Goal: Task Accomplishment & Management: Use online tool/utility

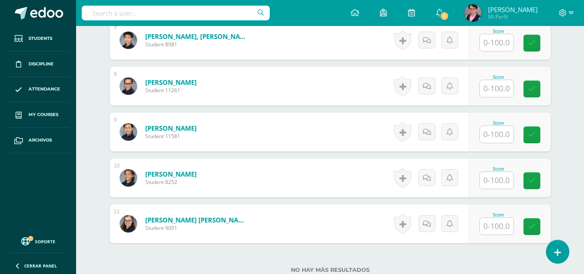
scroll to position [556, 0]
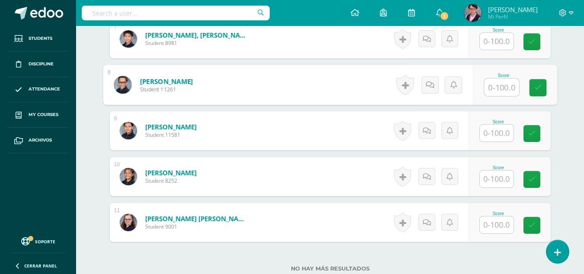
click at [500, 83] on input "text" at bounding box center [501, 87] width 35 height 17
type input "75"
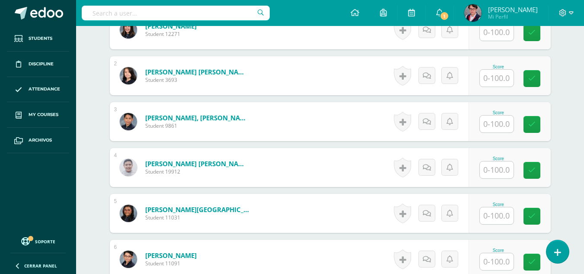
scroll to position [189, 0]
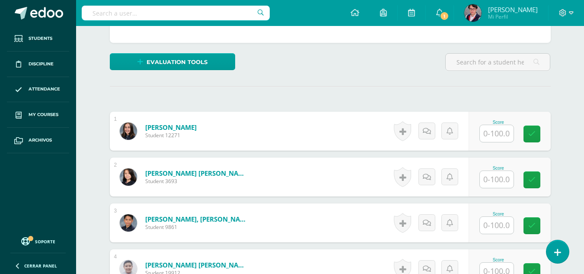
click at [484, 173] on input "text" at bounding box center [497, 179] width 34 height 17
type input "62"
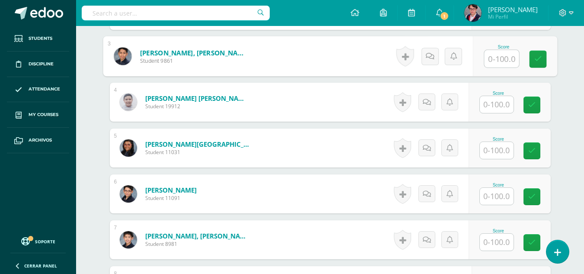
scroll to position [401, 0]
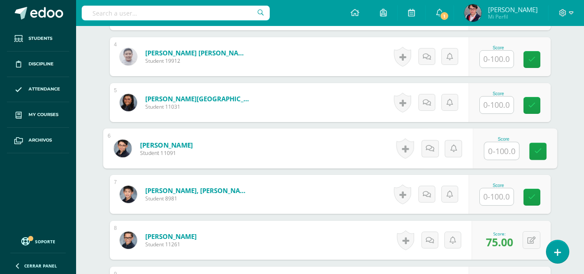
click at [496, 149] on input "text" at bounding box center [501, 150] width 35 height 17
type input "48"
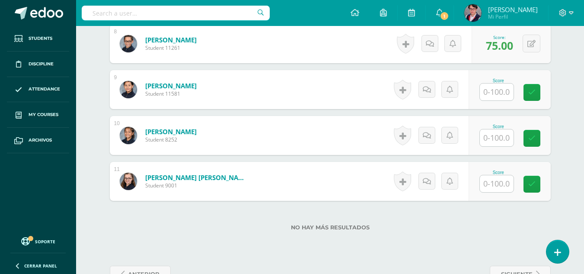
scroll to position [601, 0]
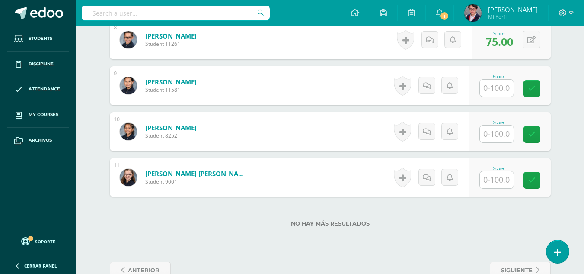
click at [510, 135] on input "text" at bounding box center [497, 133] width 34 height 17
type input "70"
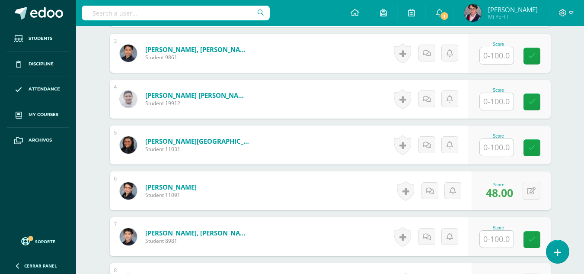
scroll to position [358, 0]
click at [486, 144] on input "text" at bounding box center [497, 147] width 34 height 17
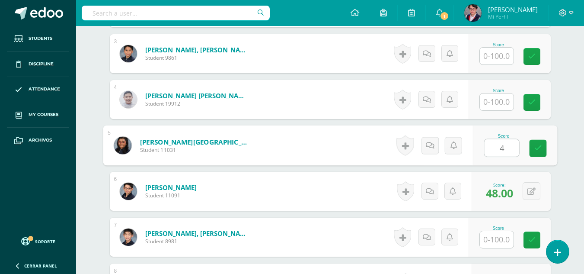
type input "48"
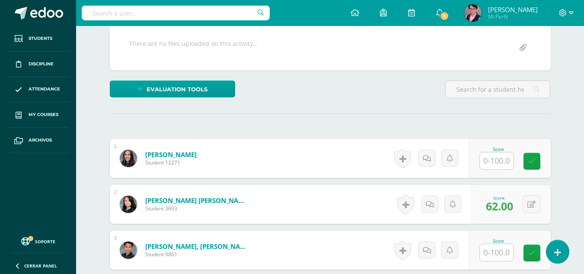
scroll to position [162, 0]
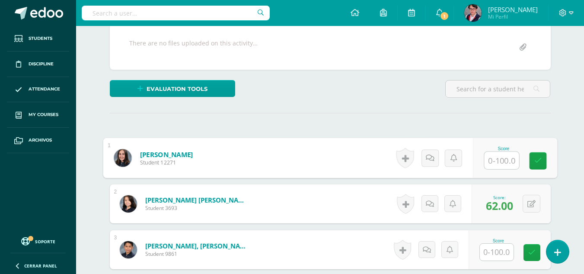
click at [502, 163] on input "text" at bounding box center [501, 160] width 35 height 17
type input "49"
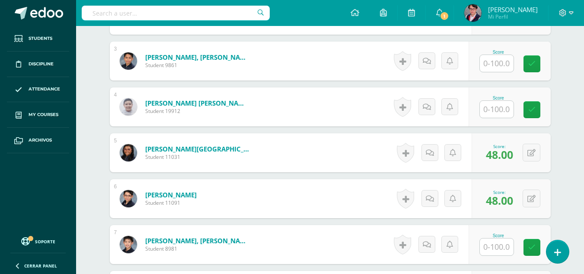
scroll to position [352, 0]
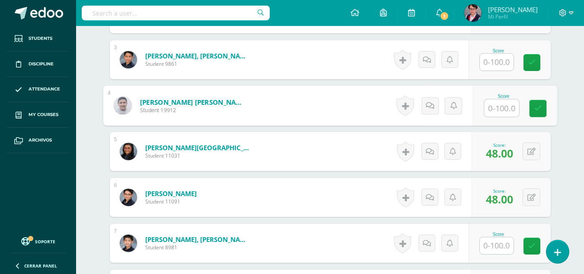
click at [492, 102] on input "text" at bounding box center [501, 107] width 35 height 17
type input "60"
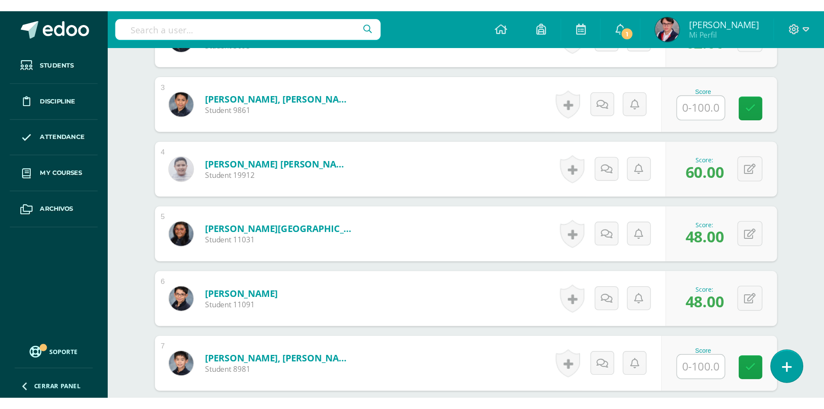
scroll to position [346, 0]
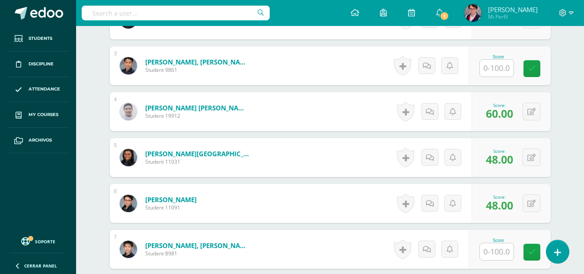
click at [491, 67] on input "text" at bounding box center [497, 68] width 34 height 17
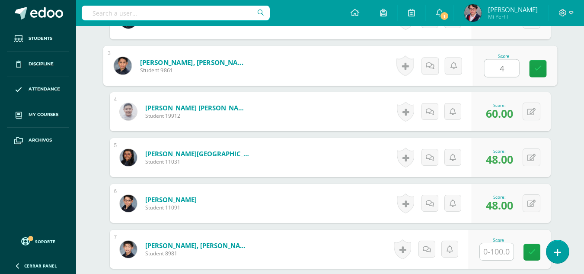
type input "48"
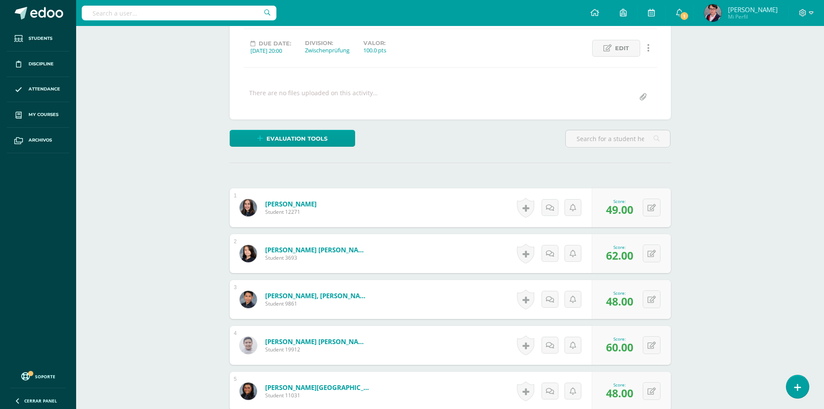
scroll to position [0, 0]
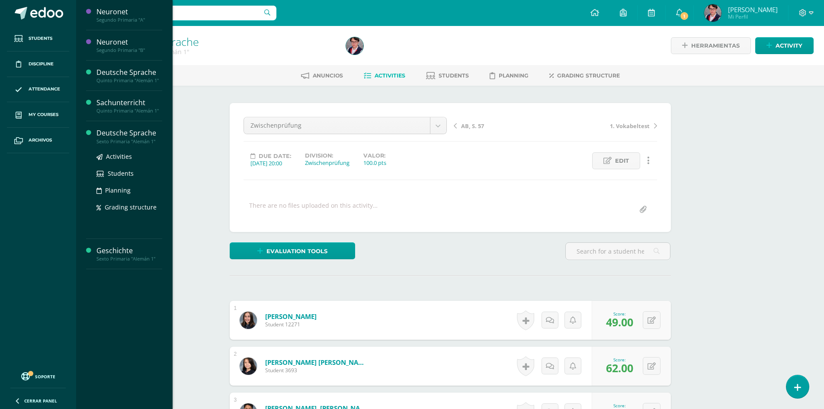
click at [132, 134] on div "Deutsche Sprache" at bounding box center [129, 133] width 66 height 10
click at [146, 132] on div "Deutsche Sprache" at bounding box center [129, 133] width 66 height 10
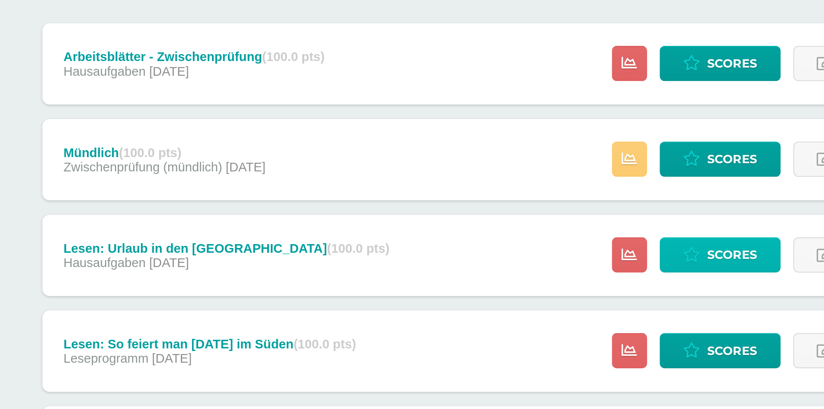
click at [535, 254] on link "Scores" at bounding box center [554, 254] width 58 height 17
